Goal: Task Accomplishment & Management: Manage account settings

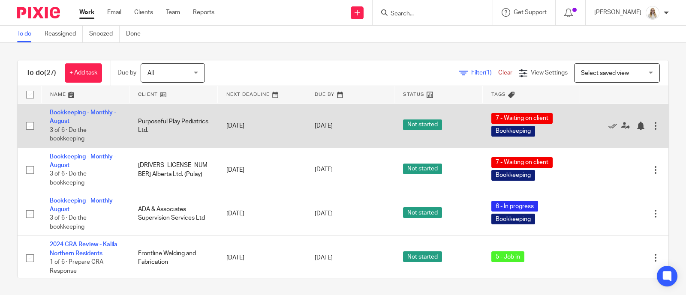
scroll to position [525, 0]
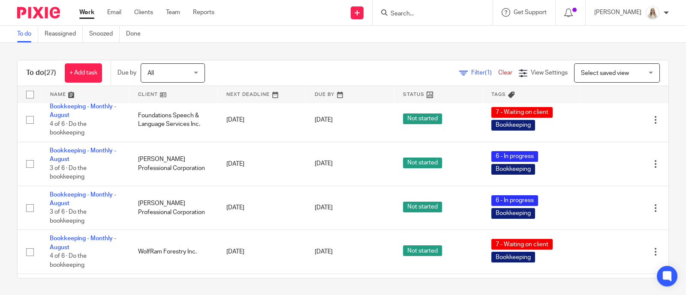
click at [71, 95] on link at bounding box center [86, 94] width 88 height 17
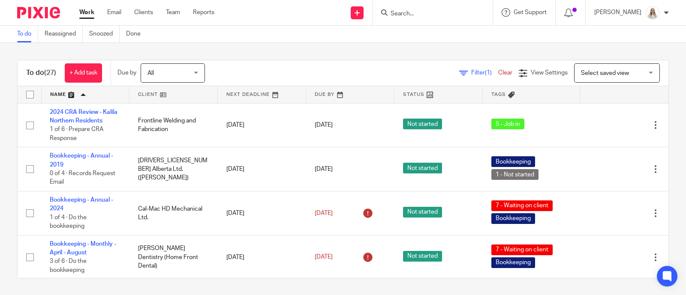
drag, startPoint x: 439, startPoint y: 48, endPoint x: 465, endPoint y: 6, distance: 49.0
click at [438, 48] on div "To do (27) + Add task Due by All All Today Tomorrow This week Next week This mo…" at bounding box center [343, 169] width 686 height 253
click at [277, 44] on div "To do (27) + Add task Due by All All Today Tomorrow This week Next week This mo…" at bounding box center [343, 169] width 686 height 253
click at [425, 31] on div "To do Reassigned Snoozed Done" at bounding box center [343, 34] width 686 height 17
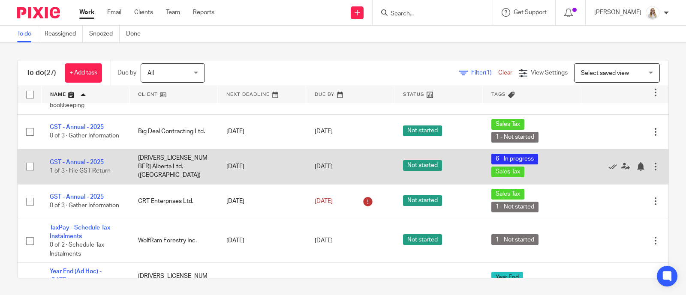
scroll to position [804, 0]
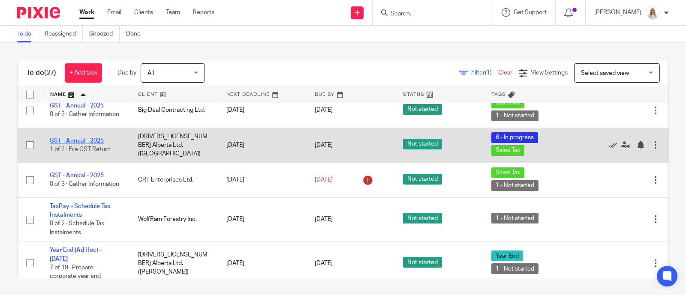
click at [92, 144] on link "GST - Annual - 2025" at bounding box center [77, 141] width 54 height 6
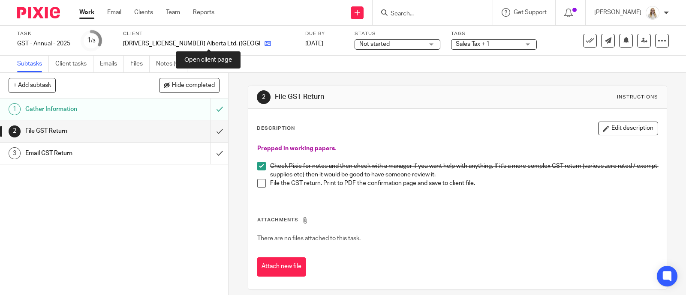
click at [265, 47] on icon at bounding box center [268, 43] width 6 height 6
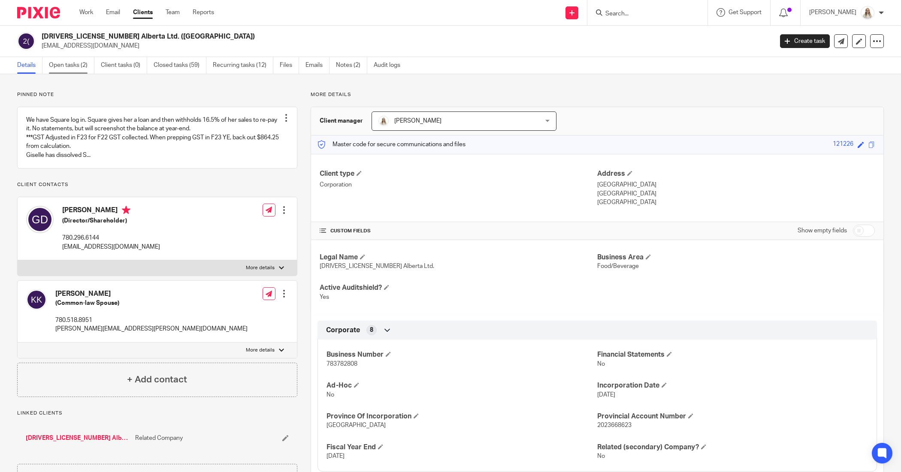
click at [76, 61] on link "Open tasks (2)" at bounding box center [71, 65] width 45 height 17
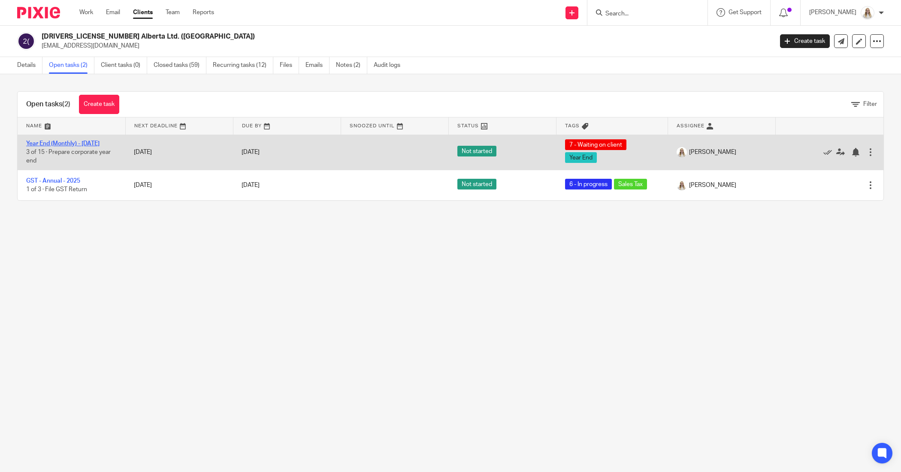
click at [54, 144] on link "Year End (Monthly) - [DATE]" at bounding box center [62, 144] width 73 height 6
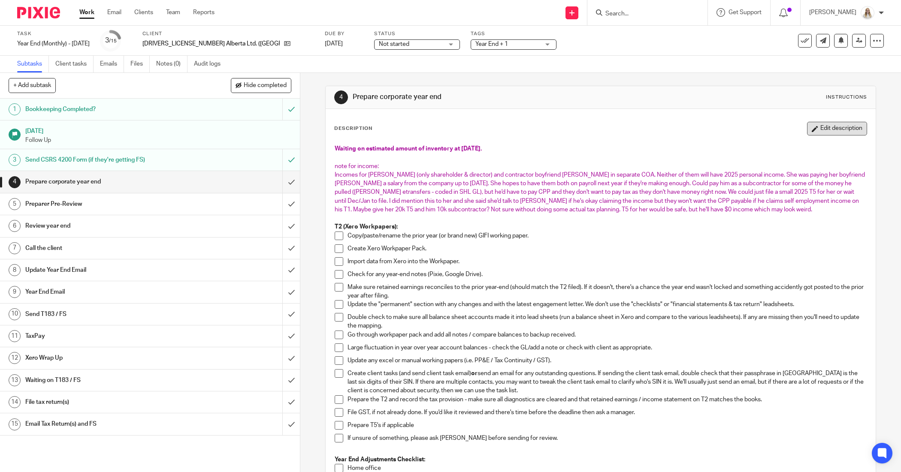
click at [837, 131] on button "Edit description" at bounding box center [837, 129] width 60 height 14
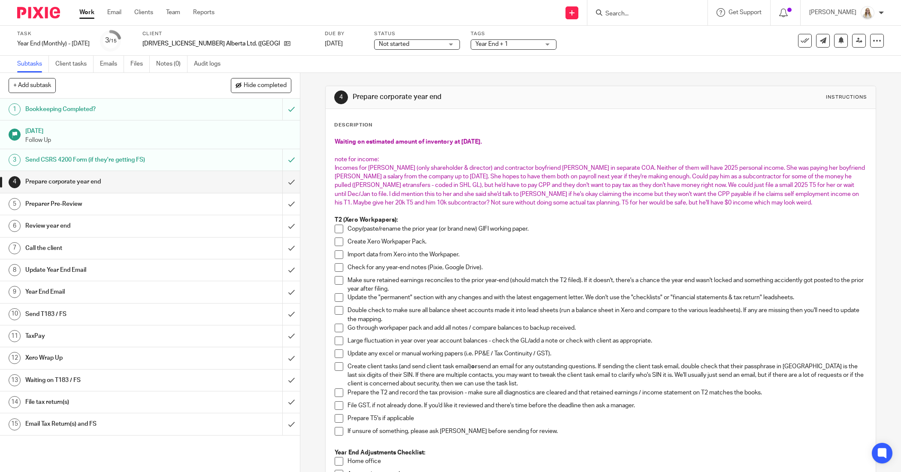
click at [479, 144] on span "Waiting on estimated amount of inventory at [DATE]." at bounding box center [407, 142] width 147 height 6
drag, startPoint x: 478, startPoint y: 141, endPoint x: 455, endPoint y: 141, distance: 23.2
click at [455, 141] on span "Waiting on estimated amount of inventory at [DATE]." at bounding box center [407, 142] width 147 height 6
drag, startPoint x: 500, startPoint y: 148, endPoint x: 449, endPoint y: 148, distance: 50.6
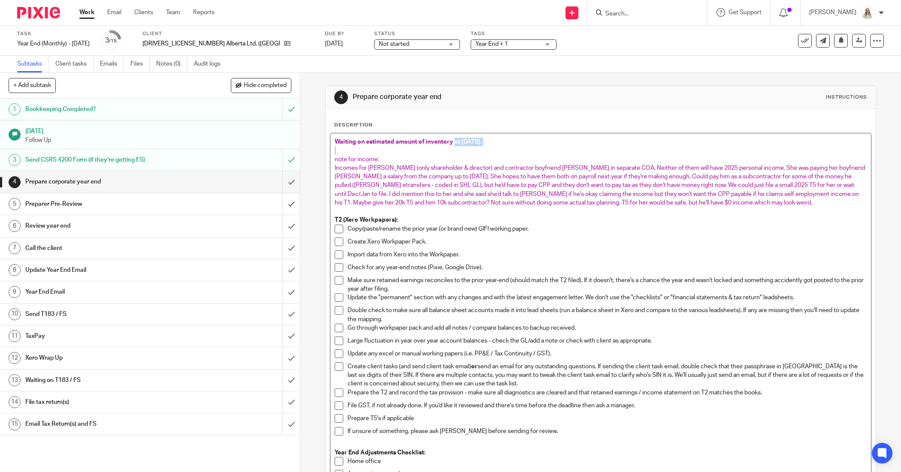
click at [450, 145] on div "Waiting on estimated amount of inventory at [DATE]. note for income: Incomes fo…" at bounding box center [600, 476] width 540 height 687
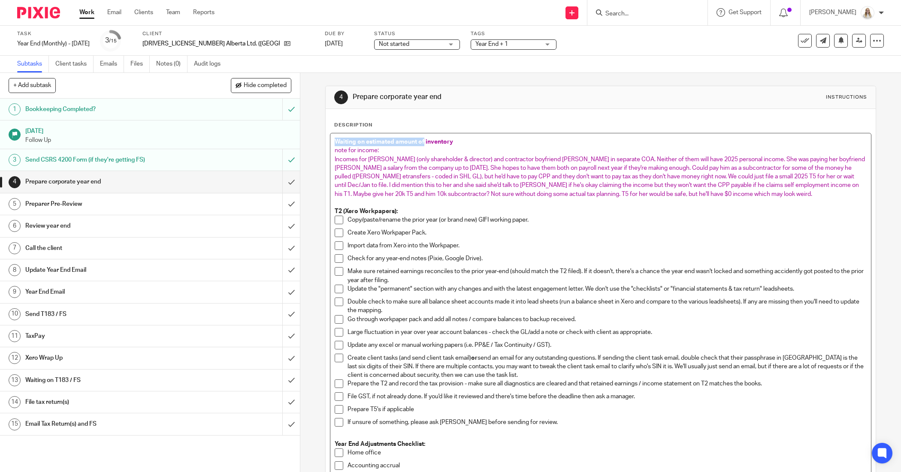
drag, startPoint x: 422, startPoint y: 139, endPoint x: 314, endPoint y: 144, distance: 107.7
click at [316, 141] on div "4 Prepare corporate year end Instructions Description Waiting on estimated amou…" at bounding box center [600, 272] width 600 height 399
click at [356, 141] on span "Inventory" at bounding box center [347, 142] width 27 height 6
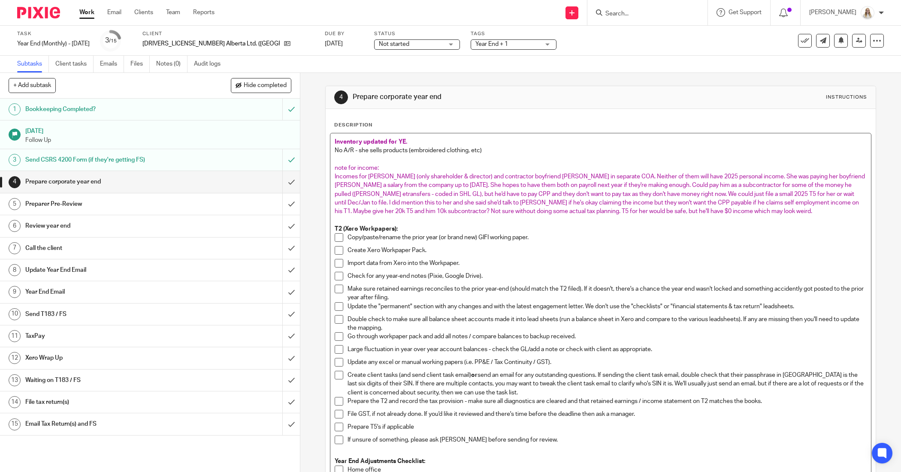
click at [429, 200] on span "Incomes for [PERSON_NAME] (only shareholder & director) and contractor boyfrien…" at bounding box center [599, 194] width 531 height 41
click at [502, 157] on p at bounding box center [599, 159] width 531 height 9
click at [497, 153] on p "No A/R - she sells products (embroidered clothing, etc)" at bounding box center [599, 150] width 531 height 9
drag, startPoint x: 485, startPoint y: 147, endPoint x: 328, endPoint y: 154, distance: 157.1
click at [330, 154] on div "Inventory updated for YE. No A/R - she sells products (embroidered clothing, et…" at bounding box center [600, 481] width 540 height 696
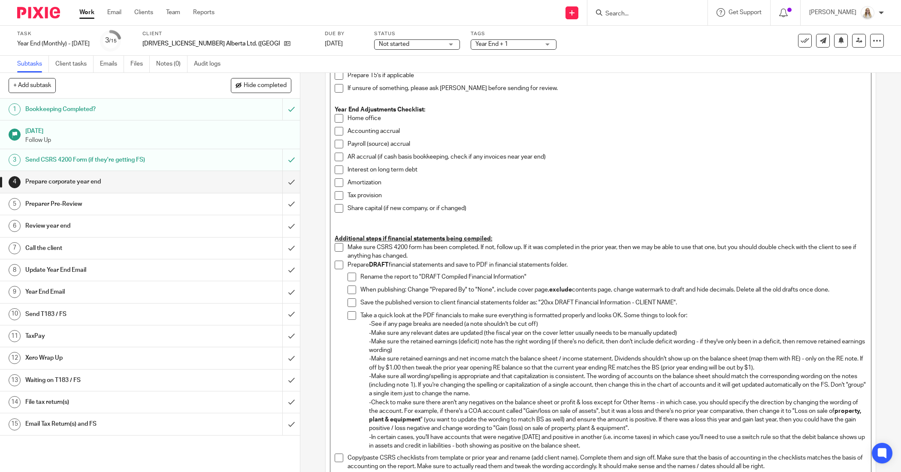
scroll to position [430, 0]
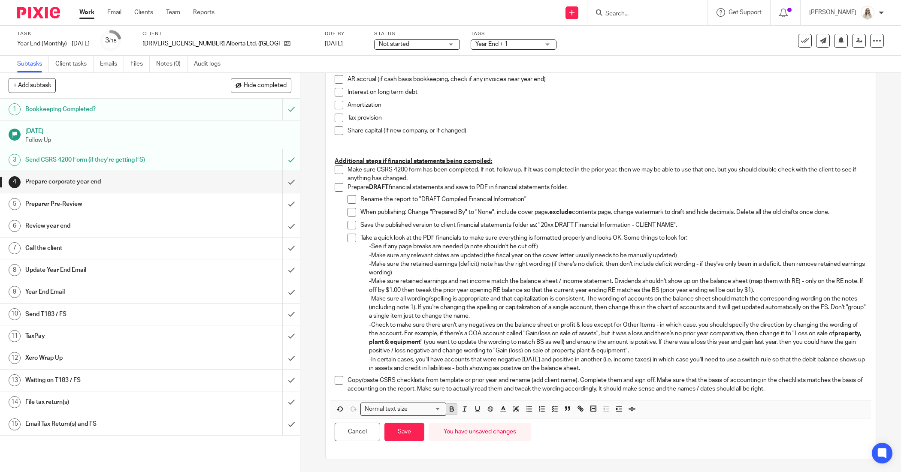
click at [448, 406] on icon "button" at bounding box center [452, 409] width 8 height 8
click at [500, 412] on line "button" at bounding box center [502, 412] width 5 height 0
click at [571, 439] on li "color:#AB149E" at bounding box center [574, 437] width 6 height 6
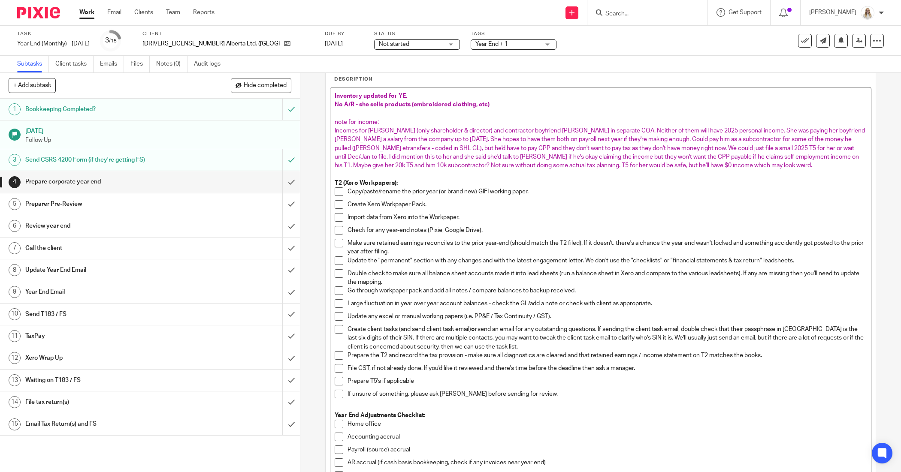
scroll to position [0, 0]
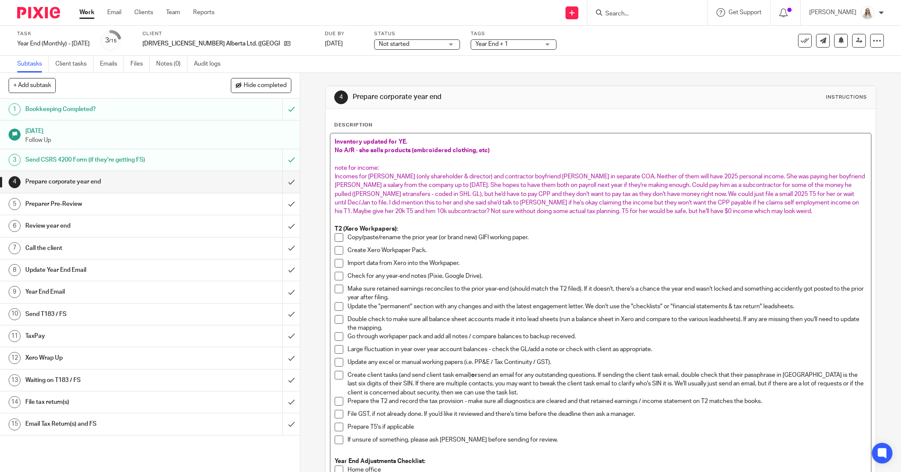
click at [575, 187] on span "Incomes for [PERSON_NAME] (only shareholder & director) and contractor boyfrien…" at bounding box center [599, 194] width 531 height 41
click at [583, 159] on p at bounding box center [599, 159] width 531 height 9
click at [430, 142] on p "Inventory updated for YE." at bounding box center [599, 142] width 531 height 9
click at [508, 153] on p "No A/R - she sells products (embroidered clothing, etc)" at bounding box center [599, 150] width 531 height 9
click at [509, 157] on p at bounding box center [599, 159] width 531 height 9
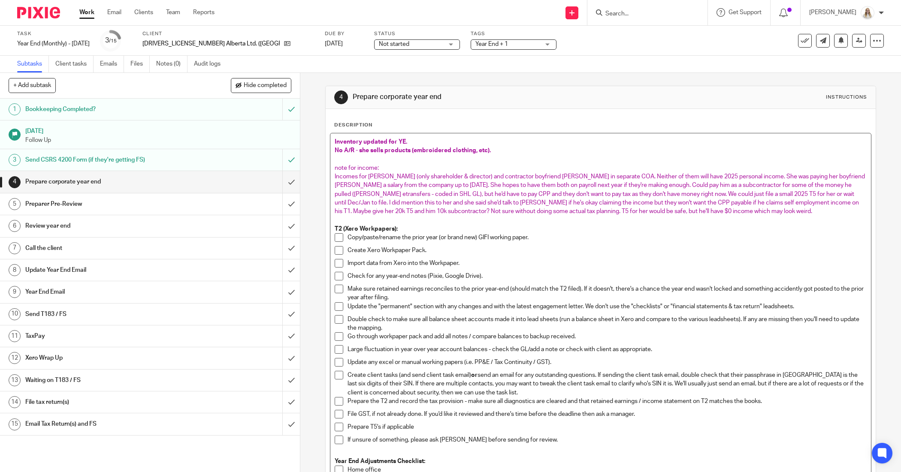
click at [393, 144] on span "Inventory updated for YE." at bounding box center [370, 142] width 72 height 6
click at [415, 141] on p "Inventory updated for YE." at bounding box center [599, 142] width 531 height 9
click at [386, 142] on span "Inventory updated for YE." at bounding box center [370, 142] width 72 height 6
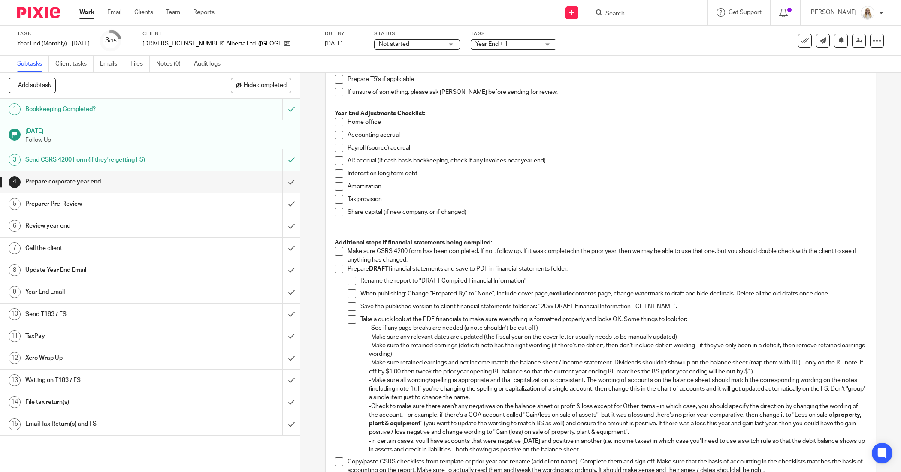
scroll to position [430, 0]
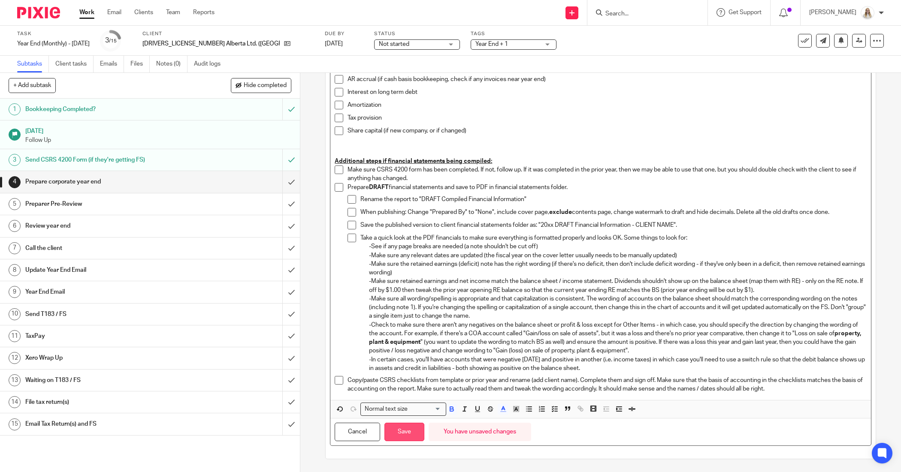
click at [410, 431] on button "Save" at bounding box center [404, 432] width 40 height 18
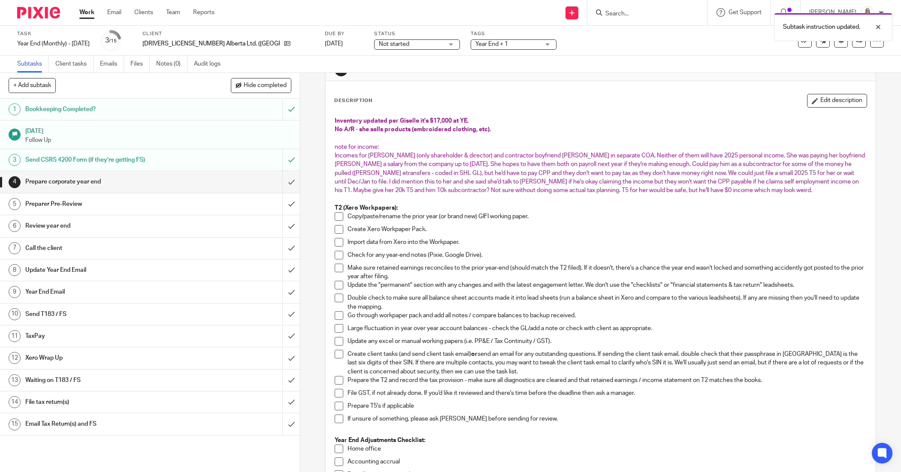
scroll to position [0, 0]
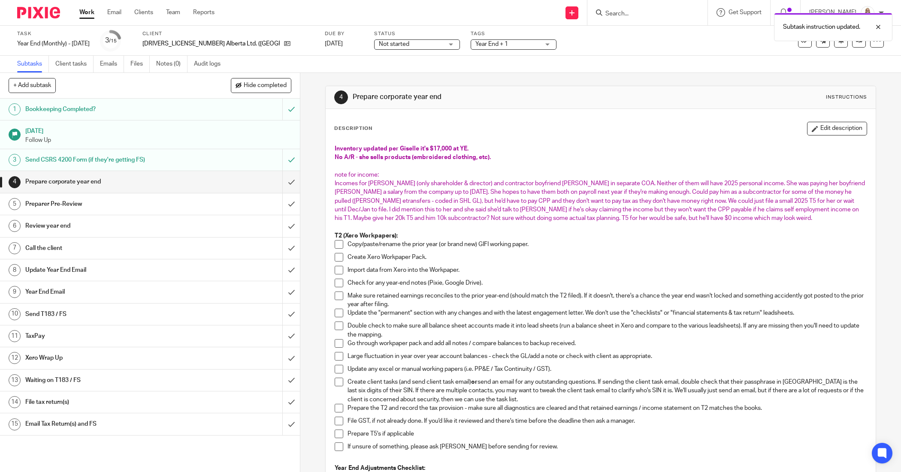
click at [807, 130] on button "Edit description" at bounding box center [837, 129] width 60 height 14
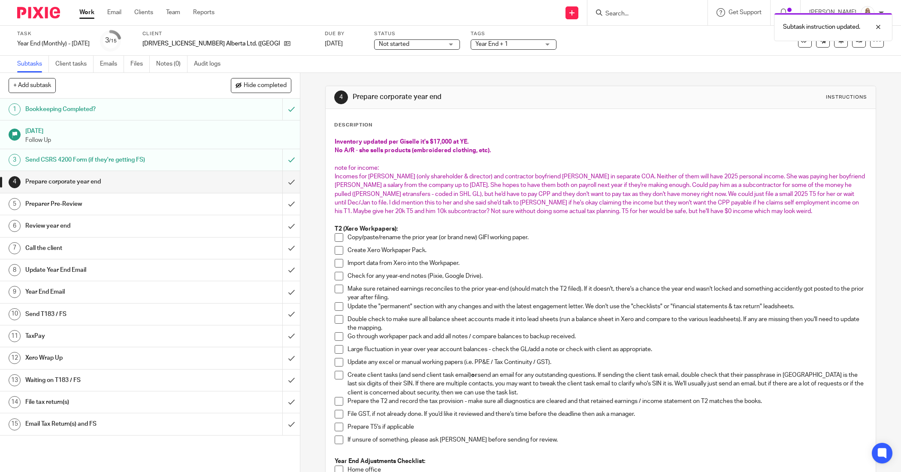
click at [334, 168] on span "note for income:" at bounding box center [356, 168] width 44 height 6
click at [354, 168] on span "Note for income:" at bounding box center [356, 168] width 45 height 6
drag, startPoint x: 413, startPoint y: 166, endPoint x: 333, endPoint y: 163, distance: 79.4
click at [333, 163] on div "Inventory updated per Giselle it's $17,000 at YE. No A/R - she sells products (…" at bounding box center [600, 481] width 540 height 696
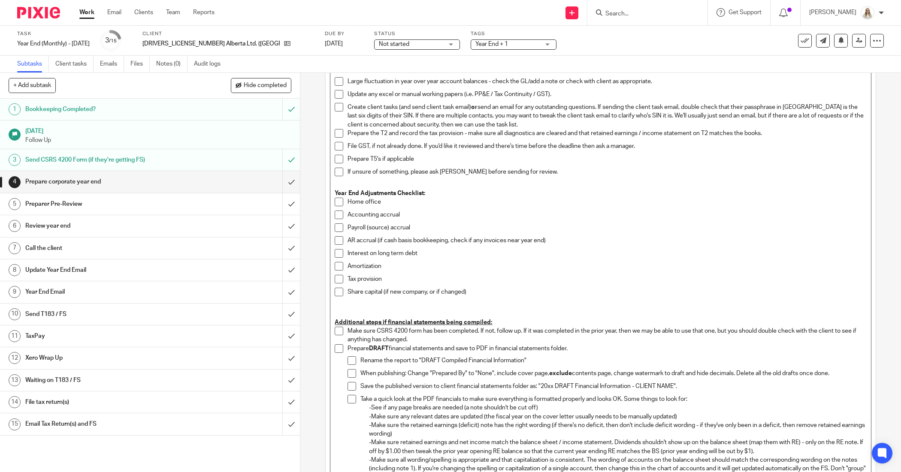
scroll to position [430, 0]
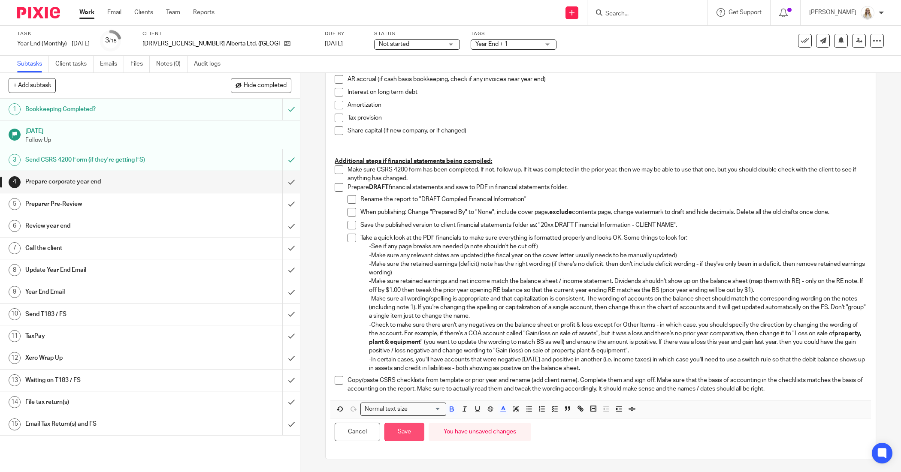
drag, startPoint x: 389, startPoint y: 436, endPoint x: 427, endPoint y: 324, distance: 118.0
click at [389, 436] on button "Save" at bounding box center [404, 432] width 40 height 18
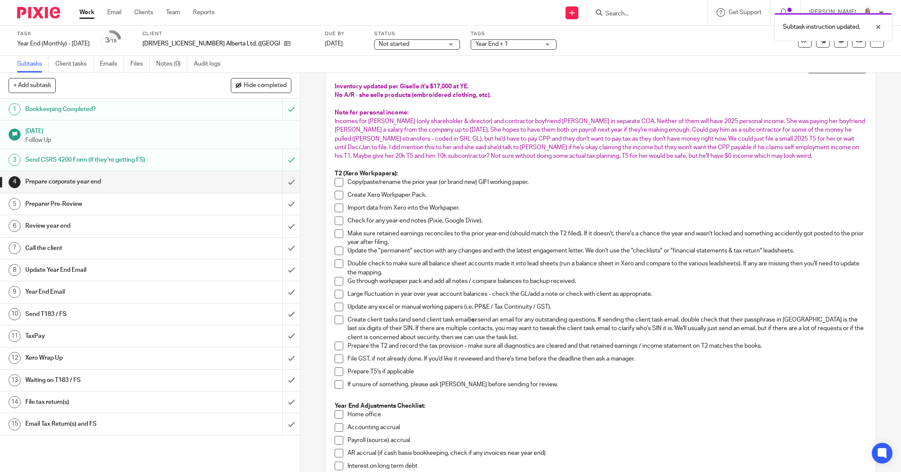
scroll to position [0, 0]
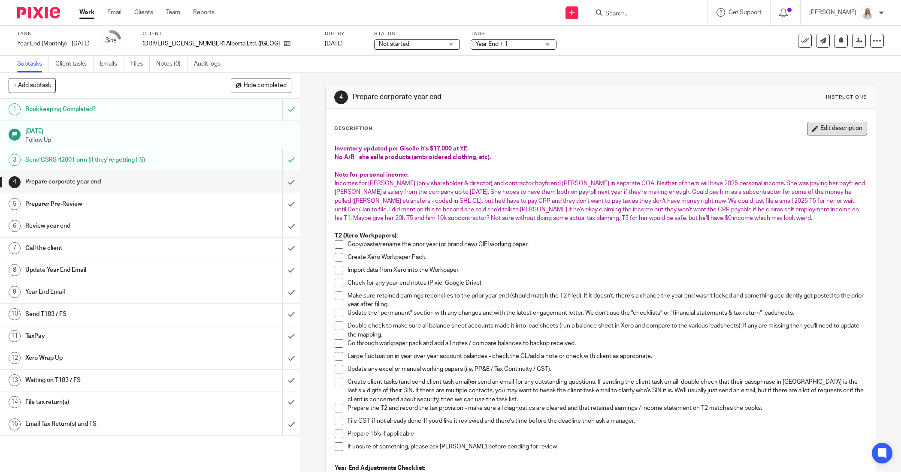
click at [811, 127] on button "Edit description" at bounding box center [837, 129] width 60 height 14
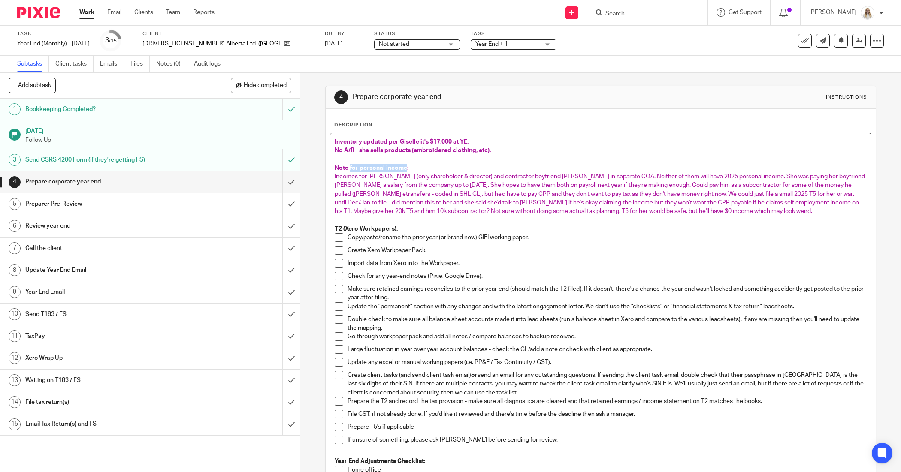
drag, startPoint x: 402, startPoint y: 166, endPoint x: 389, endPoint y: 178, distance: 17.6
click at [346, 168] on span "Note for personal income:" at bounding box center [371, 168] width 74 height 6
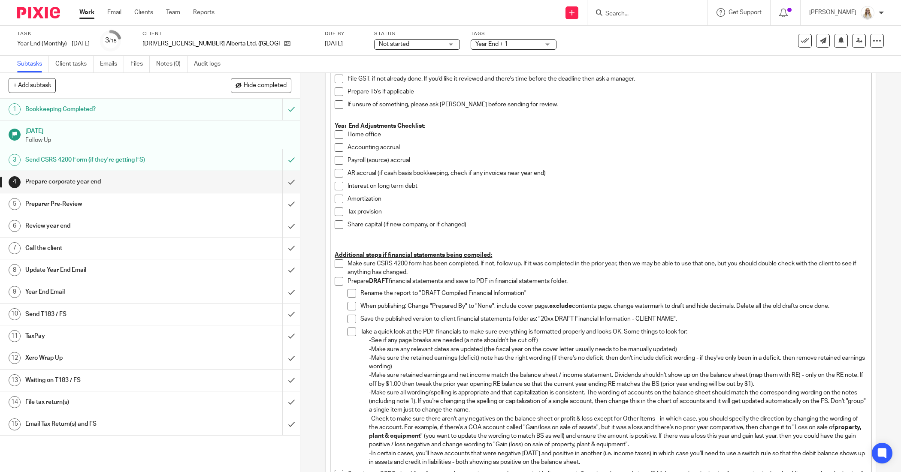
scroll to position [430, 0]
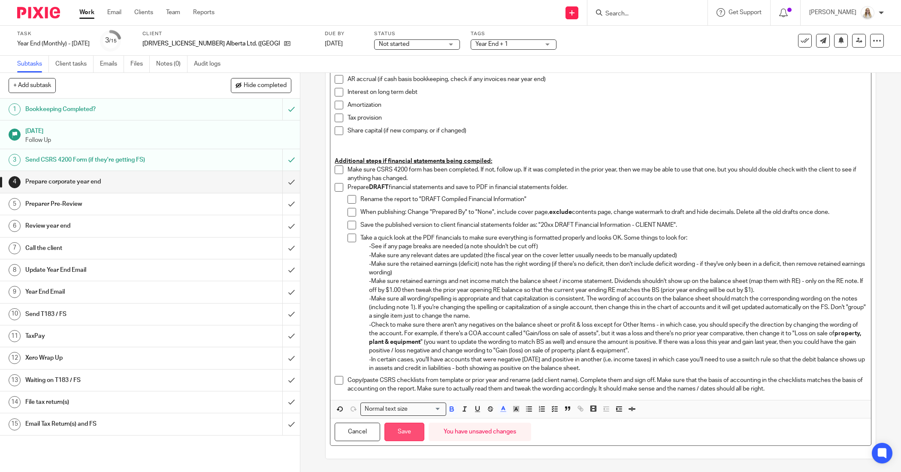
click at [403, 434] on button "Save" at bounding box center [404, 432] width 40 height 18
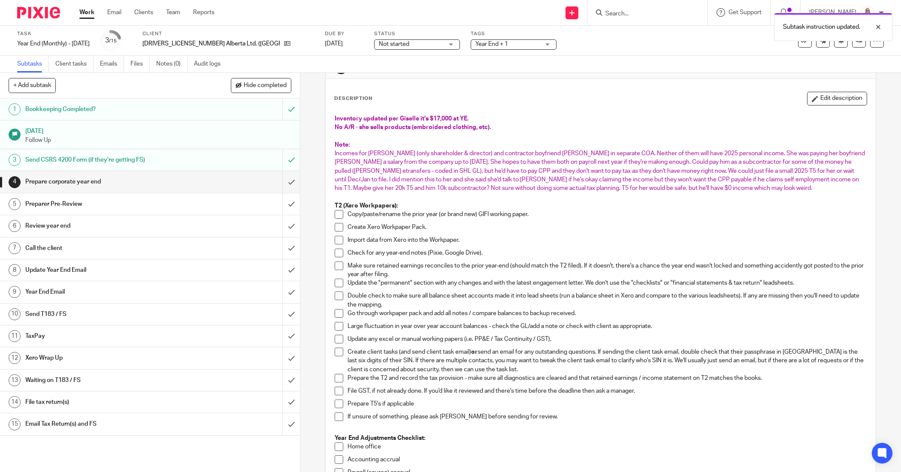
scroll to position [0, 0]
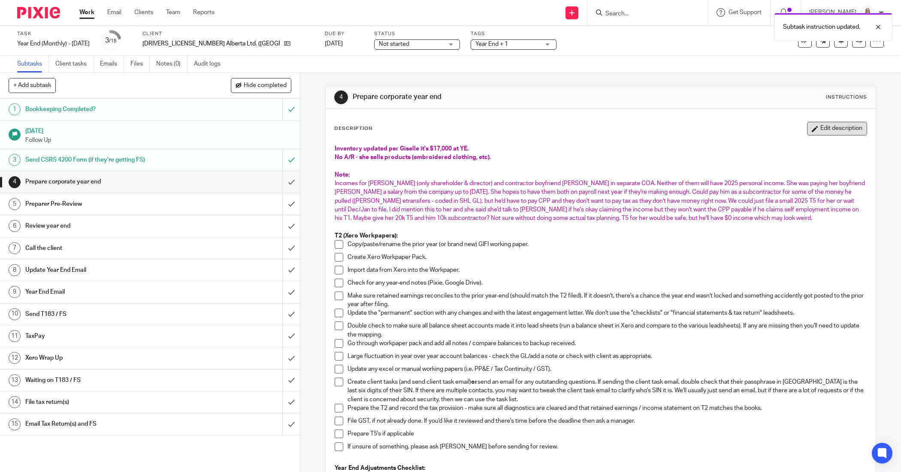
click at [833, 126] on button "Edit description" at bounding box center [837, 129] width 60 height 14
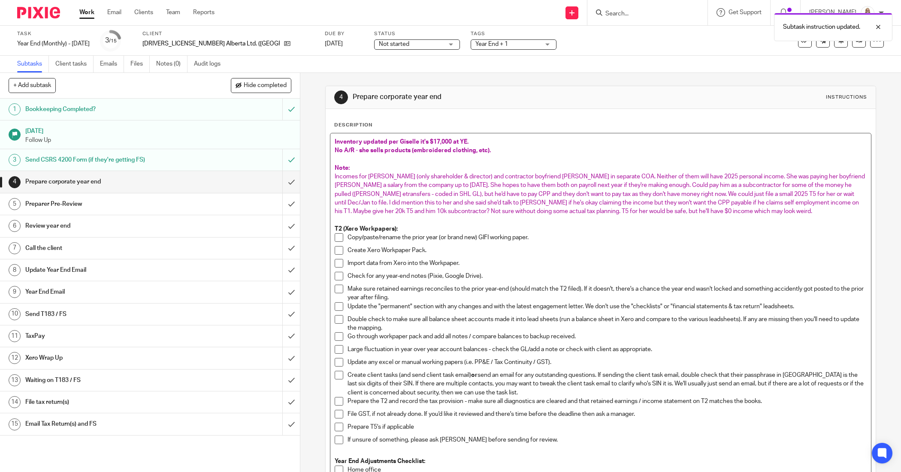
drag, startPoint x: 336, startPoint y: 175, endPoint x: 347, endPoint y: 175, distance: 11.6
click at [337, 175] on span "Incomes for [PERSON_NAME] (only shareholder & director) and contractor boyfrien…" at bounding box center [599, 194] width 531 height 41
drag, startPoint x: 349, startPoint y: 175, endPoint x: 356, endPoint y: 175, distance: 6.9
click at [350, 175] on span "Incomes for [PERSON_NAME] (only shareholder & director) and contractor boyfrien…" at bounding box center [599, 194] width 531 height 41
click at [353, 175] on span "Incomes for [PERSON_NAME] (only shareholder & director) and contractor boyfrien…" at bounding box center [599, 194] width 531 height 41
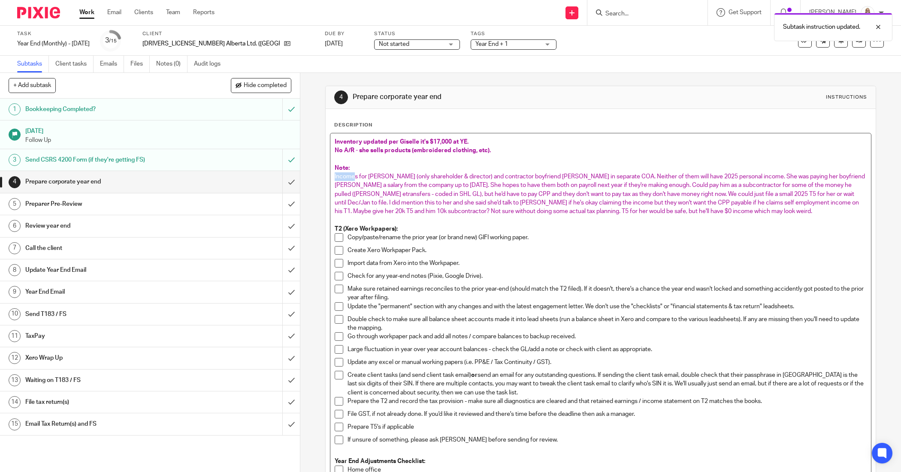
drag, startPoint x: 353, startPoint y: 177, endPoint x: 328, endPoint y: 181, distance: 24.7
click at [330, 181] on div "Inventory updated per Giselle it's $17,000 at YE. No A/R - she sells products (…" at bounding box center [600, 481] width 540 height 696
drag, startPoint x: 339, startPoint y: 182, endPoint x: 343, endPoint y: 184, distance: 4.9
click at [341, 183] on span "Revenue for [PERSON_NAME] (only shareholder & director) and contractor boyfrien…" at bounding box center [600, 194] width 532 height 41
click at [364, 189] on p "Revenue for [PERSON_NAME] (only shareholder & director) and contractor boyfrien…" at bounding box center [599, 193] width 531 height 43
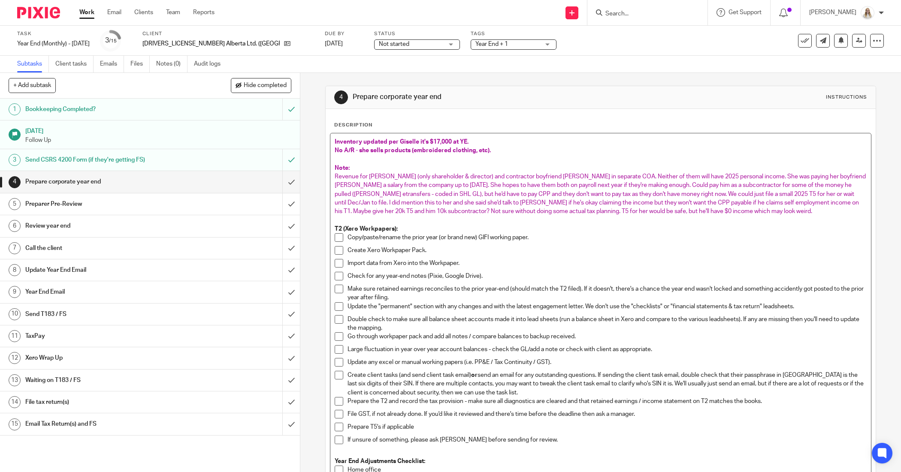
click at [548, 232] on p "T2 (Xero Workpapers):" at bounding box center [599, 229] width 531 height 9
click at [587, 175] on span "Revenue for [PERSON_NAME] (only shareholder & director) and contractor boyfrien…" at bounding box center [600, 194] width 532 height 41
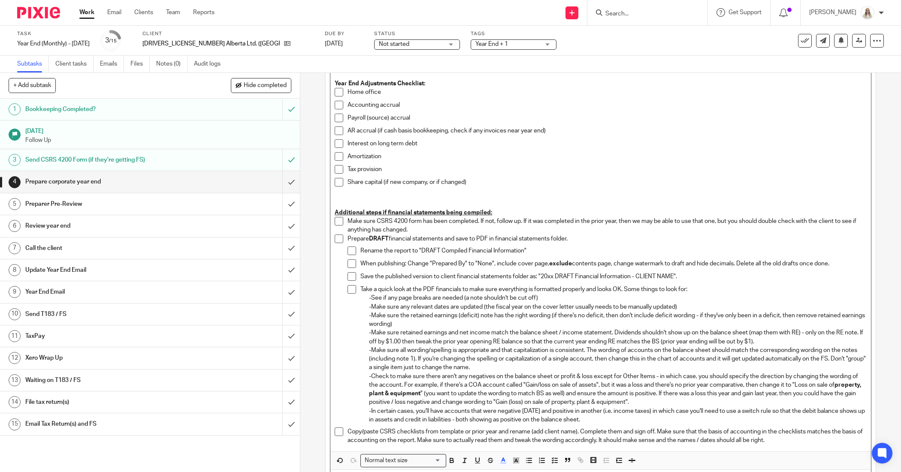
scroll to position [430, 0]
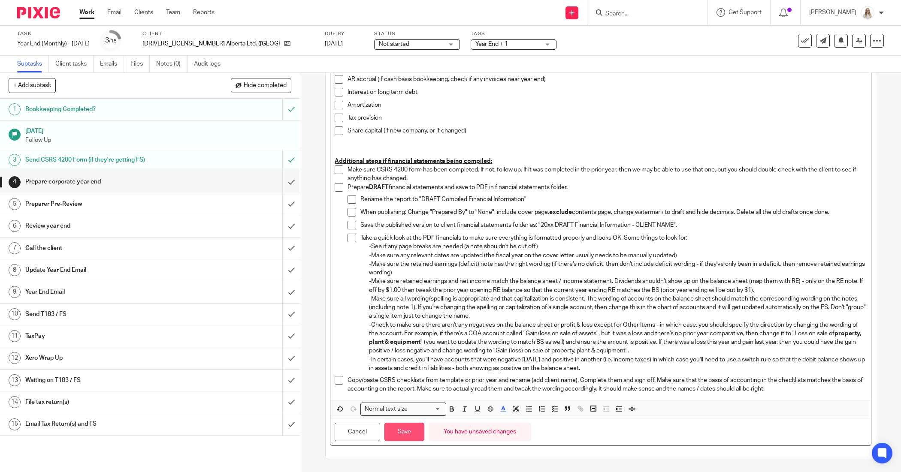
click at [388, 436] on button "Save" at bounding box center [404, 432] width 40 height 18
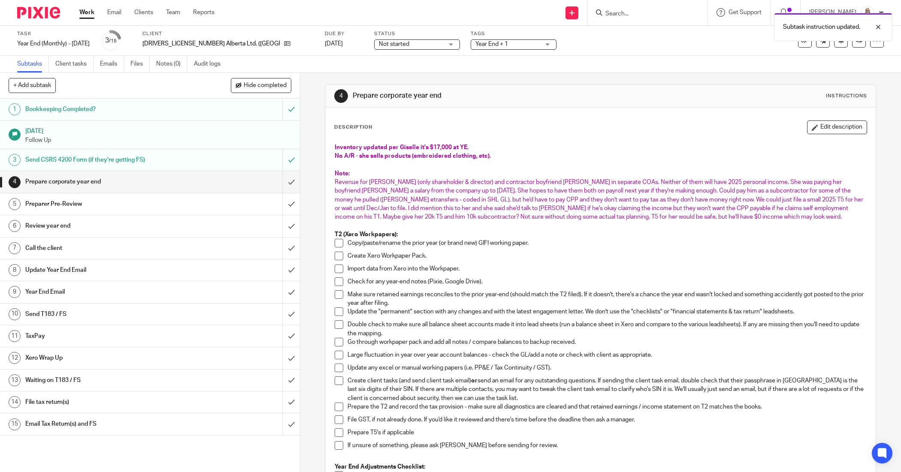
scroll to position [0, 0]
click at [475, 45] on span "Year End + 1" at bounding box center [507, 44] width 64 height 9
click at [612, 52] on div "Task Year End (Monthly) - [DATE] Save Year End (Monthly) - [DATE] 3 /15 Client …" at bounding box center [450, 41] width 901 height 30
drag, startPoint x: 84, startPoint y: 15, endPoint x: 100, endPoint y: 15, distance: 16.3
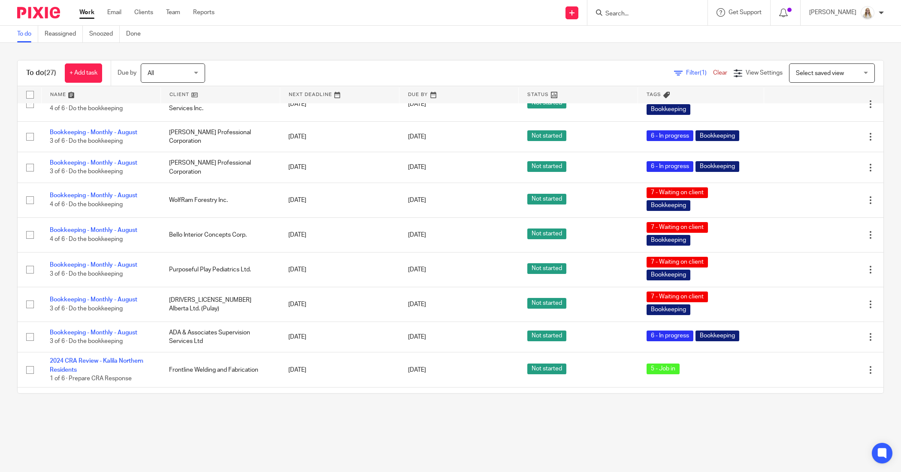
scroll to position [161, 0]
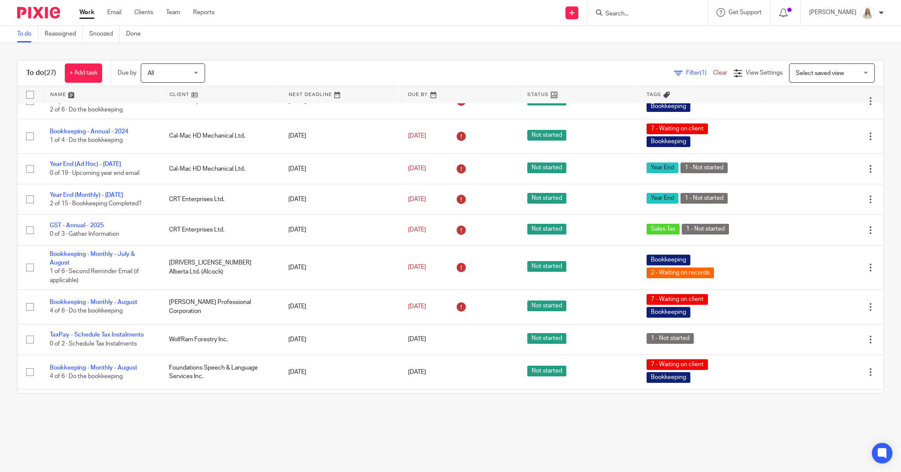
click at [69, 93] on link at bounding box center [101, 94] width 119 height 17
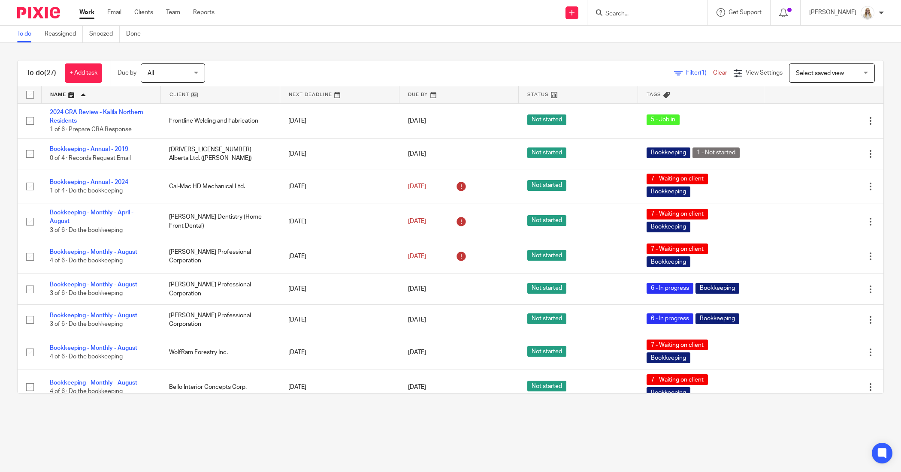
click at [316, 35] on div "To do Reassigned Snoozed Done" at bounding box center [450, 34] width 901 height 17
click at [505, 48] on div "To do (27) + Add task Due by All All Today Tomorrow This week Next week This mo…" at bounding box center [450, 227] width 901 height 368
click at [494, 58] on div "To do (27) + Add task Due by All All Today Tomorrow This week Next week This mo…" at bounding box center [450, 227] width 901 height 368
click at [341, 48] on div "To do (27) + Add task Due by All All Today Tomorrow This week Next week This mo…" at bounding box center [450, 227] width 901 height 368
